Goal: Transaction & Acquisition: Book appointment/travel/reservation

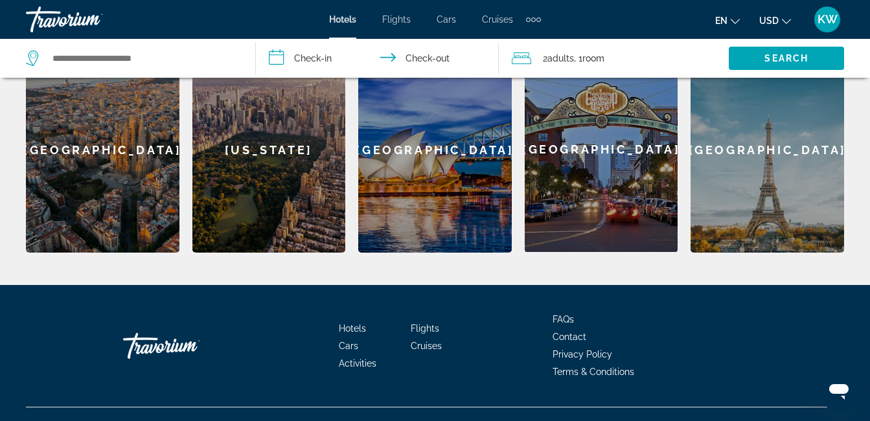
scroll to position [598, 0]
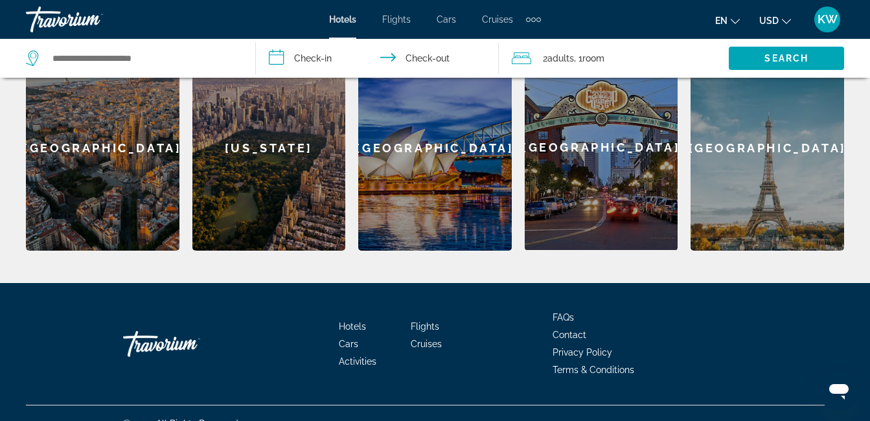
click at [795, 170] on div "[GEOGRAPHIC_DATA]" at bounding box center [766, 148] width 153 height 206
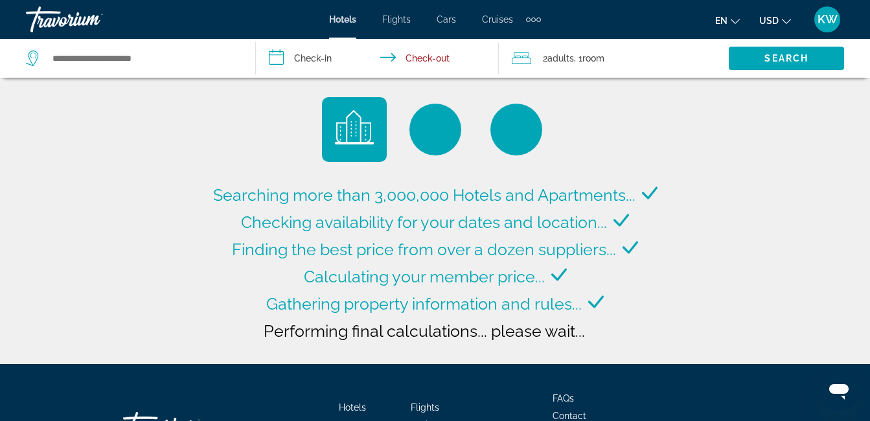
type input "**********"
